Goal: Find contact information

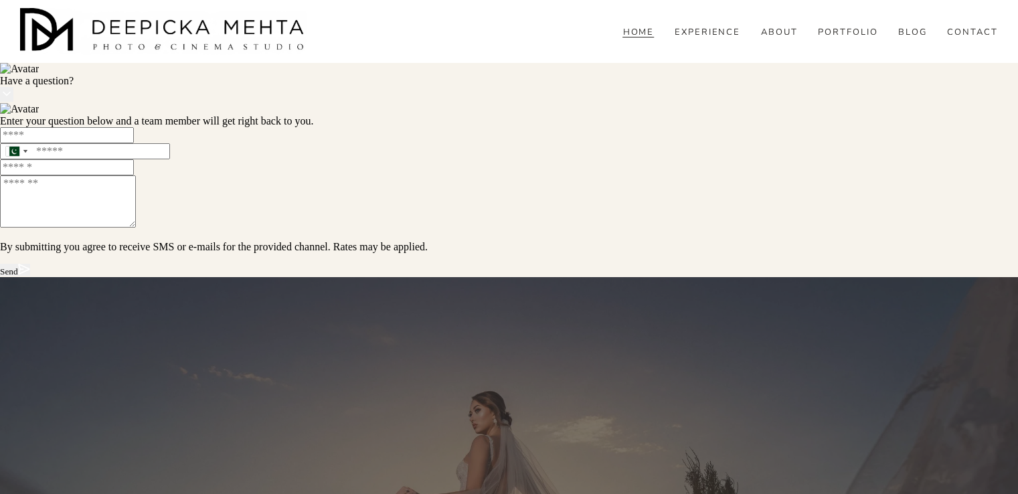
click at [495, 63] on div "Skip to Content HOME" at bounding box center [509, 31] width 1018 height 63
click at [992, 38] on link "CONTACT" at bounding box center [972, 32] width 51 height 12
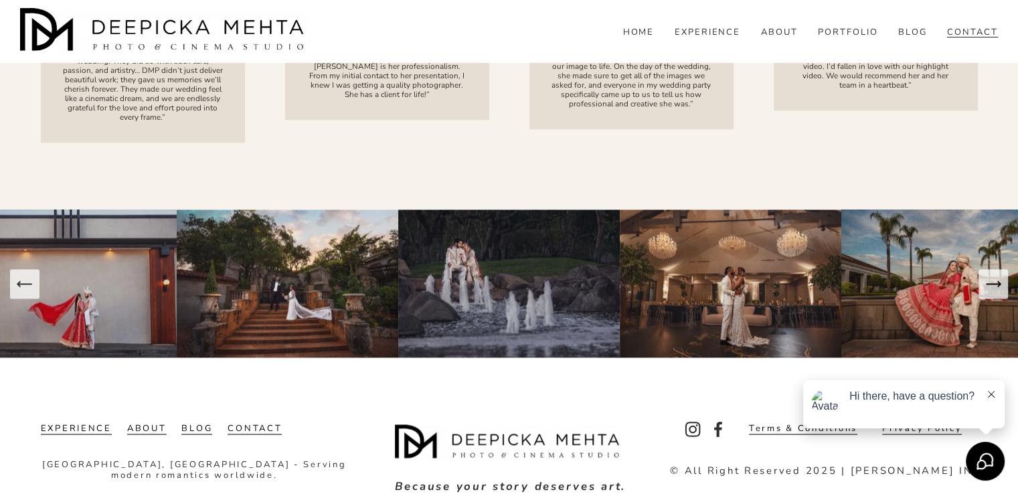
scroll to position [1788, 0]
